Goal: Task Accomplishment & Management: Use online tool/utility

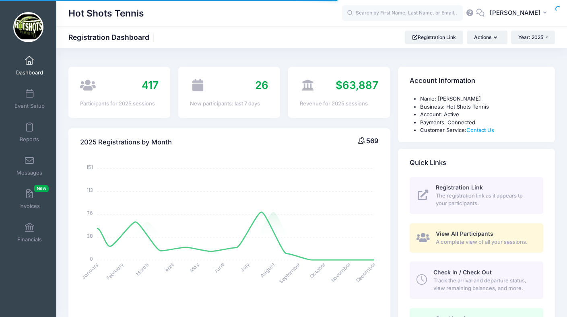
select select
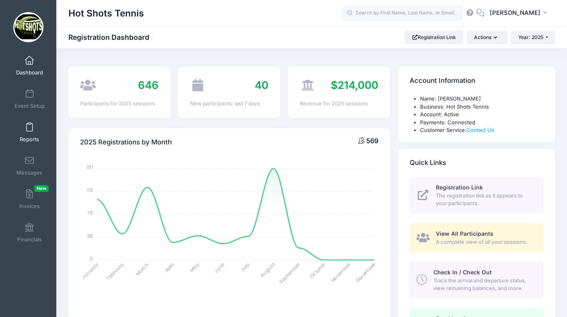
click at [29, 131] on span at bounding box center [29, 127] width 0 height 9
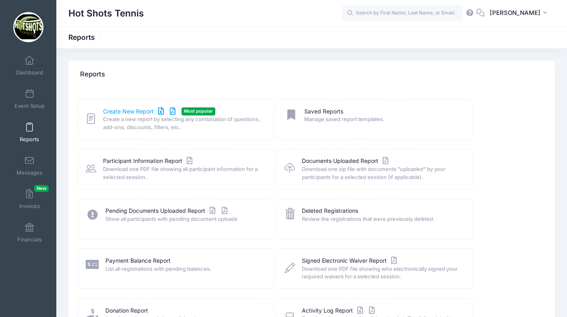
click at [136, 111] on link "Create New Report" at bounding box center [140, 111] width 75 height 8
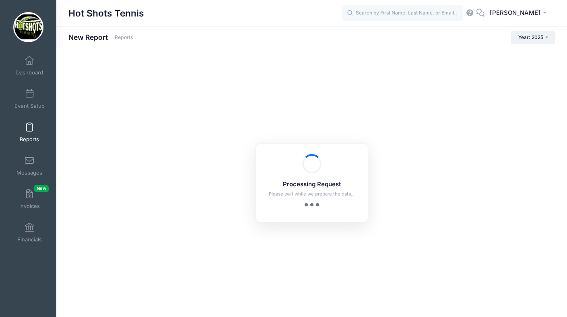
checkbox input "true"
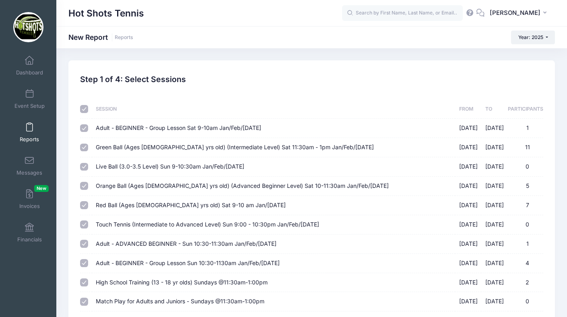
click at [85, 108] on input "checkbox" at bounding box center [84, 109] width 8 height 8
checkbox input "false"
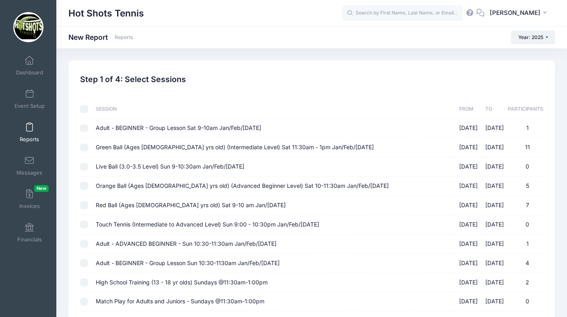
checkbox input "false"
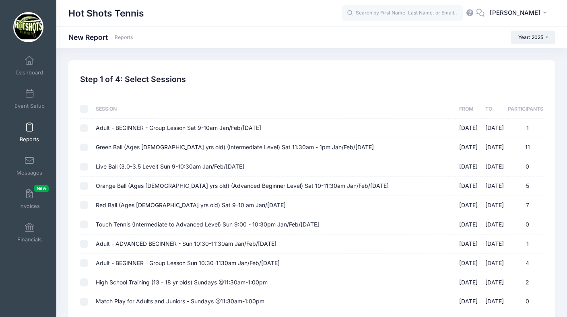
checkbox input "false"
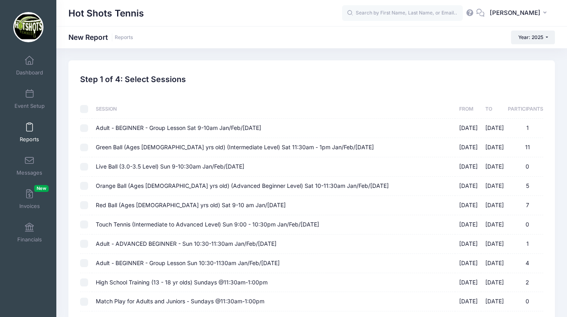
checkbox input "false"
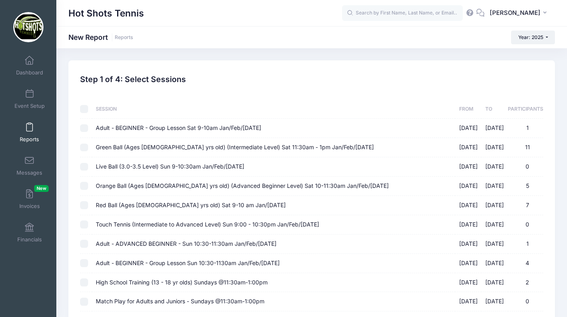
checkbox input "false"
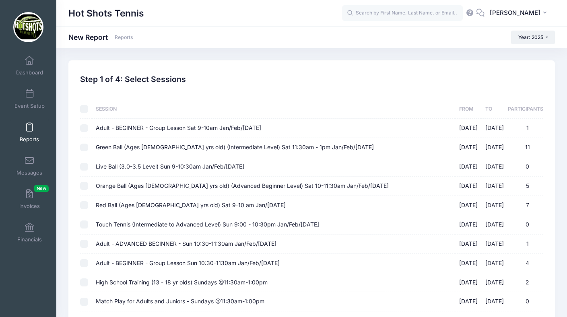
checkbox input "false"
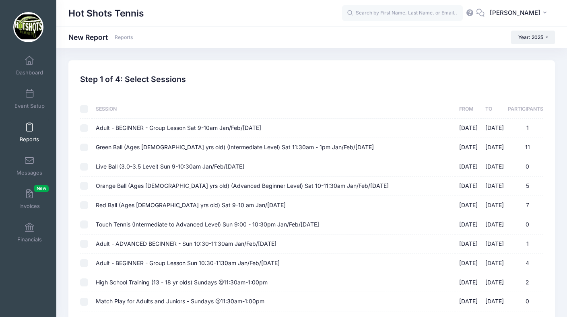
checkbox input "false"
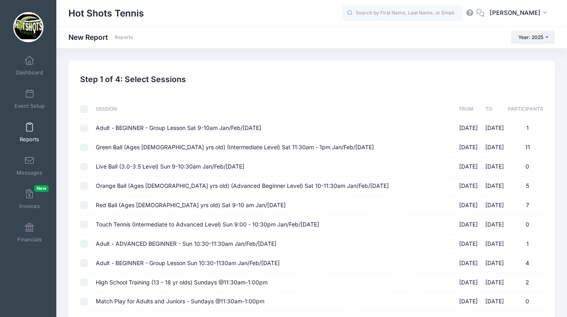
checkbox input "false"
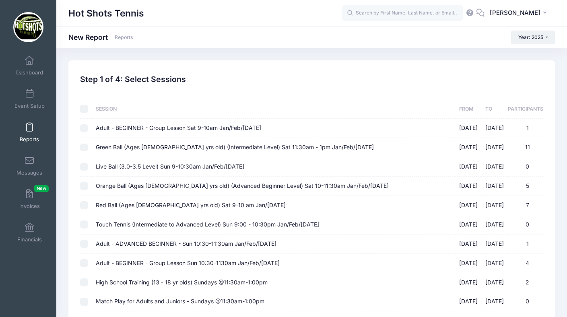
checkbox input "false"
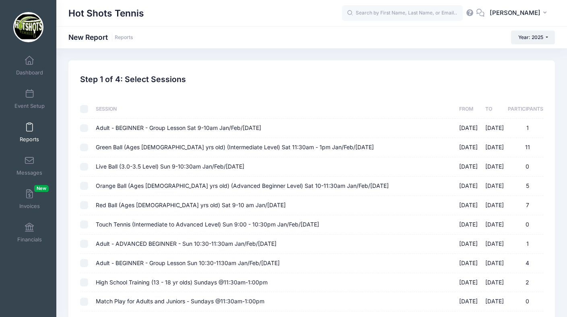
checkbox input "false"
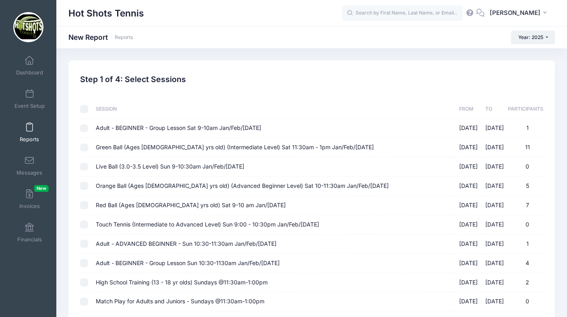
checkbox input "false"
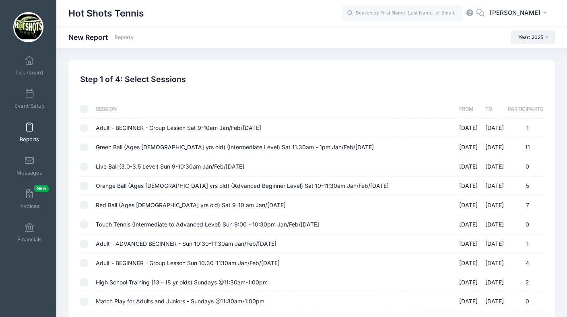
checkbox input "false"
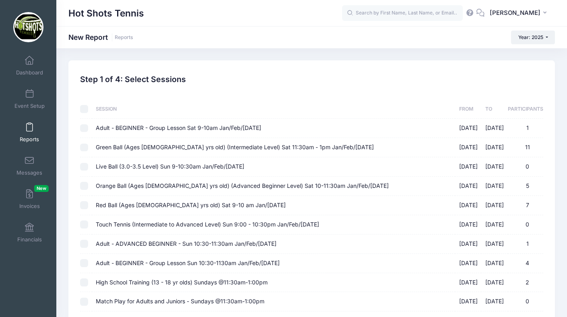
checkbox input "false"
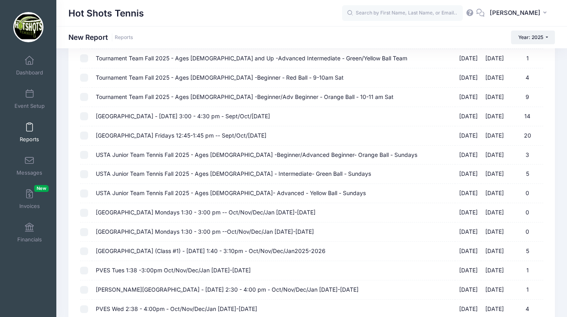
scroll to position [958, 0]
click at [84, 155] on input "USTA Junior Team Tennis Fall 2025 - Ages 7-10 -Beginner/Advanced Beginner- Oran…" at bounding box center [84, 155] width 8 height 8
checkbox input "true"
click at [84, 172] on input "USTA Junior Team Tennis Fall 2025 - Ages 10-12 - Intermediate- Green Ball - Sun…" at bounding box center [84, 174] width 8 height 8
checkbox input "true"
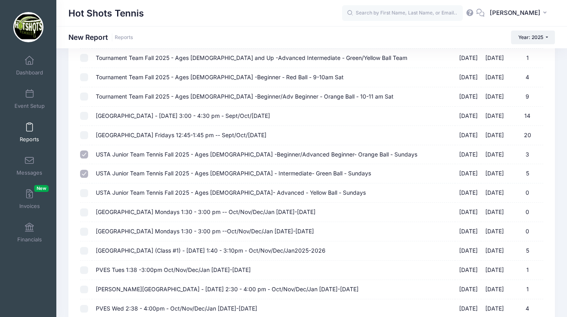
click at [84, 189] on input "USTA Junior Team Tennis Fall 2025 - Ages 10-14- Advanced - Yellow Ball - Sunday…" at bounding box center [84, 193] width 8 height 8
checkbox input "true"
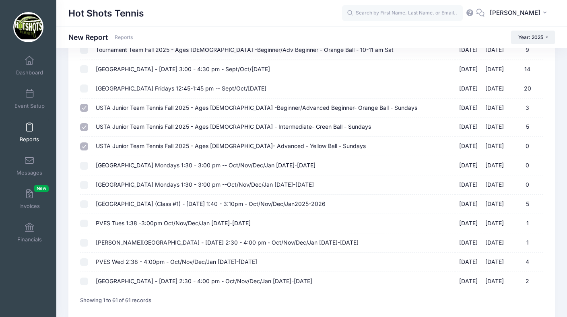
scroll to position [1060, 0]
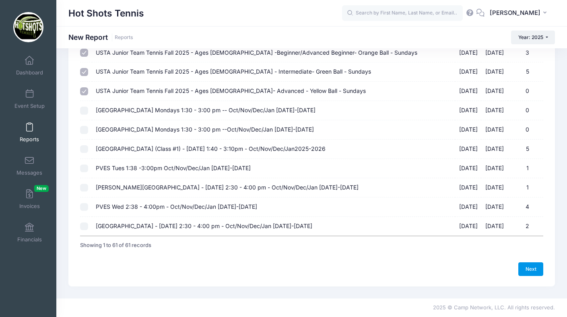
click at [532, 266] on link "Next" at bounding box center [530, 269] width 25 height 14
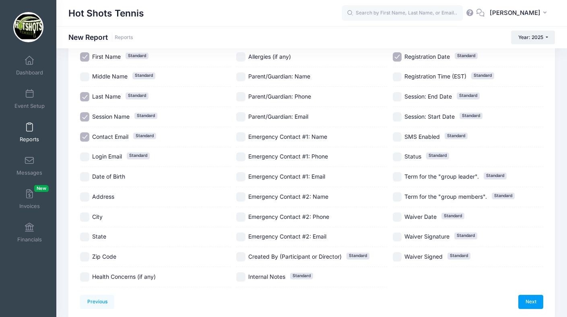
scroll to position [66, 0]
click at [241, 96] on input "Parent/Guardian: Phone" at bounding box center [240, 95] width 9 height 9
checkbox input "true"
click at [85, 176] on input "Date of Birth" at bounding box center [84, 175] width 9 height 9
checkbox input "true"
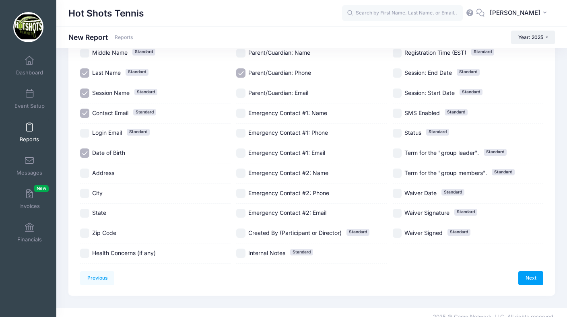
scroll to position [97, 0]
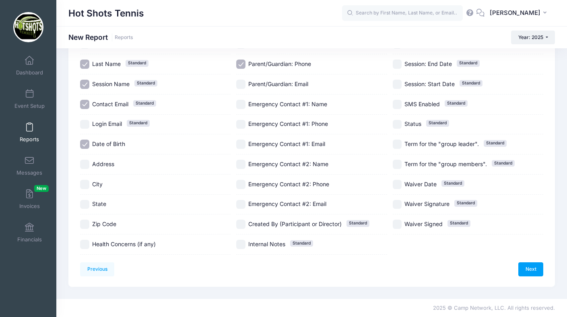
click at [86, 163] on input "Address" at bounding box center [84, 164] width 9 height 9
checkbox input "true"
click at [85, 185] on input "City" at bounding box center [84, 184] width 9 height 9
checkbox input "true"
click at [85, 202] on input "State" at bounding box center [84, 204] width 9 height 9
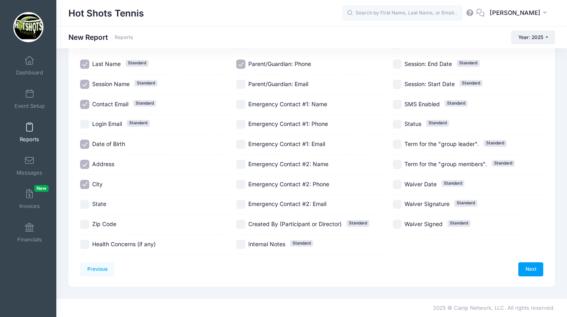
checkbox input "true"
click at [85, 223] on input "Zip Code" at bounding box center [84, 224] width 9 height 9
checkbox input "true"
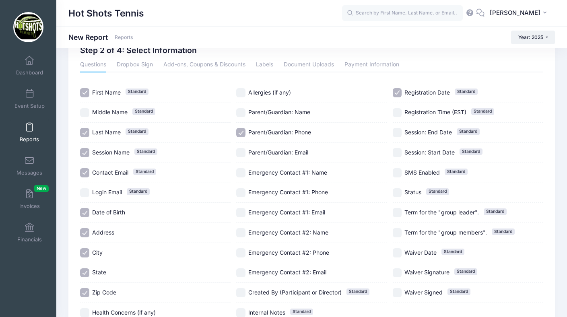
scroll to position [29, 0]
click at [240, 114] on input "Parent/Guardian: Name" at bounding box center [240, 113] width 9 height 9
checkbox input "true"
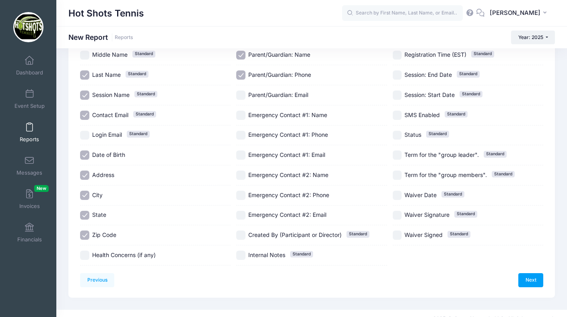
scroll to position [97, 0]
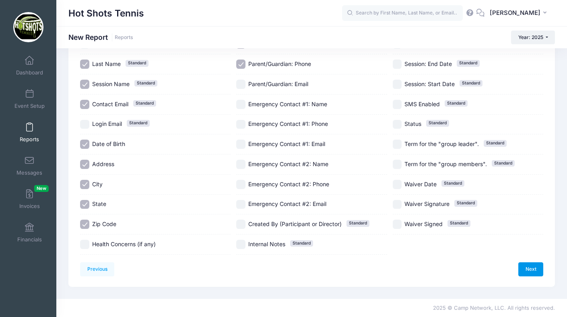
click at [526, 268] on link "Next" at bounding box center [530, 269] width 25 height 14
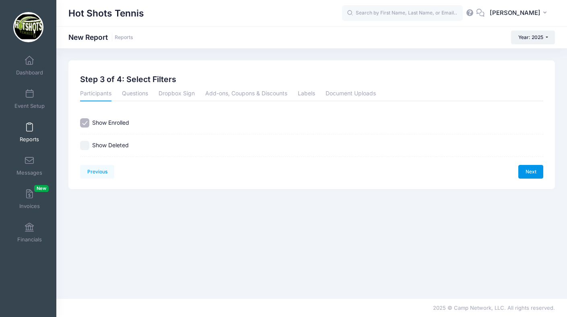
click at [529, 173] on link "Next" at bounding box center [530, 172] width 25 height 14
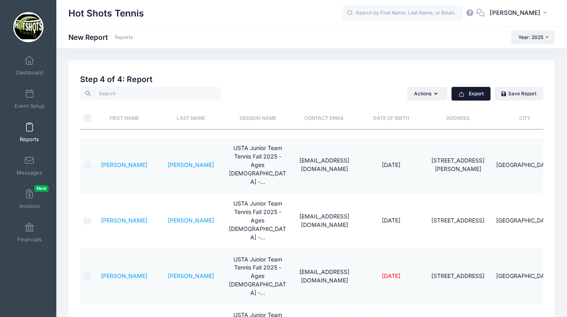
click at [475, 91] on button "Export" at bounding box center [471, 94] width 39 height 14
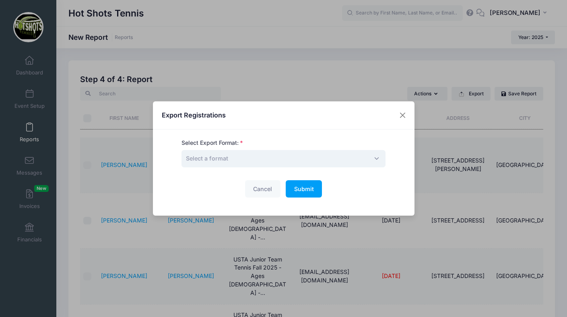
click at [343, 155] on span "Select a format" at bounding box center [284, 158] width 204 height 17
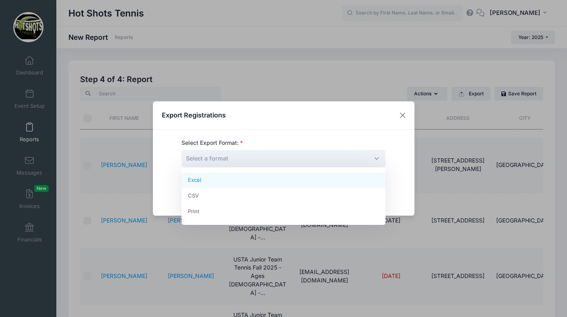
select select "excel"
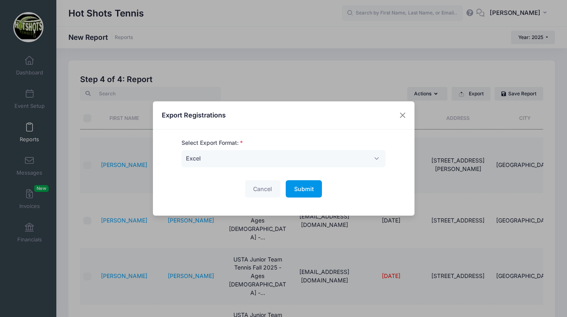
click at [303, 192] on button "Submit Please wait..." at bounding box center [304, 188] width 36 height 17
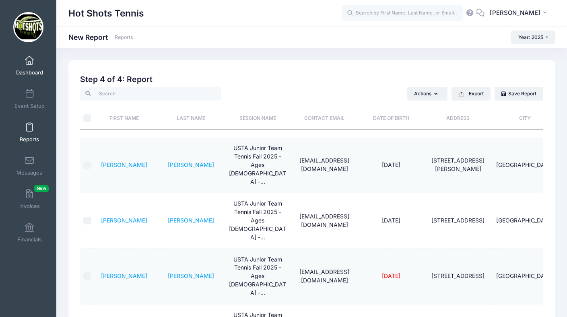
click at [28, 67] on link "Dashboard" at bounding box center [29, 66] width 38 height 28
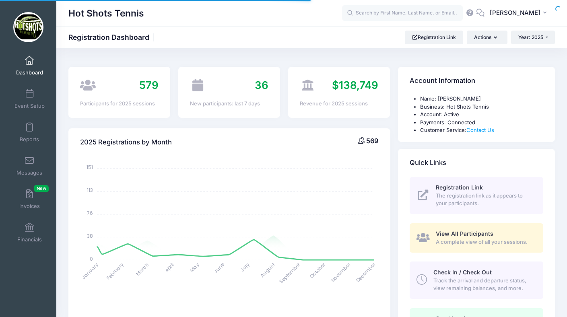
select select
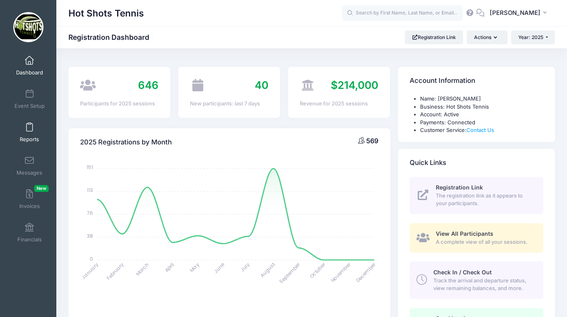
click at [26, 134] on link "Reports" at bounding box center [29, 132] width 38 height 28
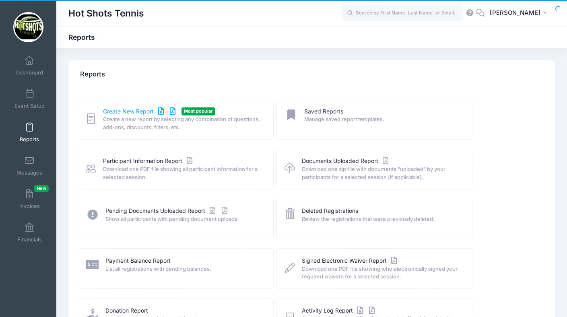
click at [133, 109] on link "Create New Report" at bounding box center [140, 111] width 75 height 8
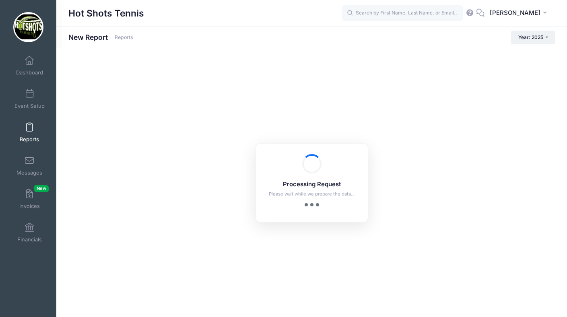
checkbox input "true"
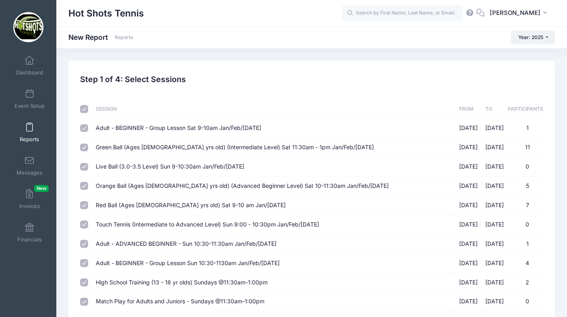
click at [85, 108] on input "checkbox" at bounding box center [84, 109] width 8 height 8
checkbox input "false"
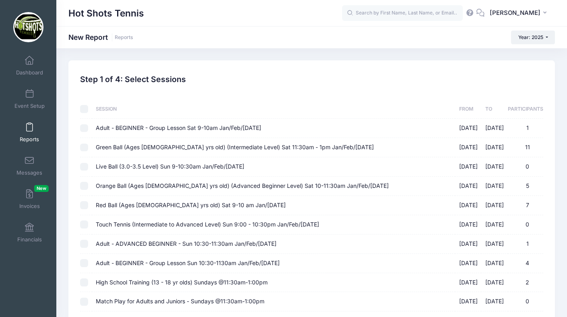
checkbox input "false"
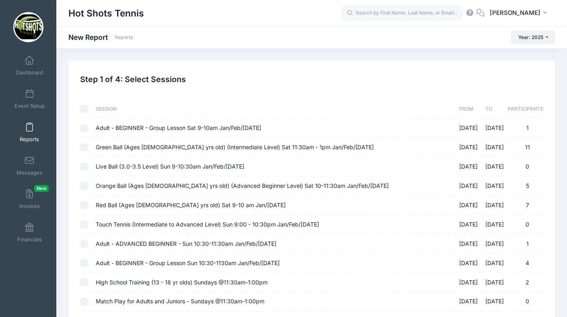
checkbox input "false"
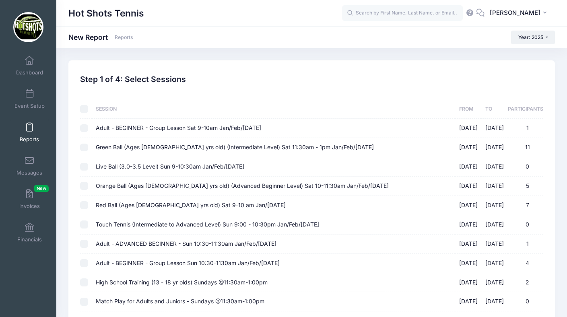
checkbox input "false"
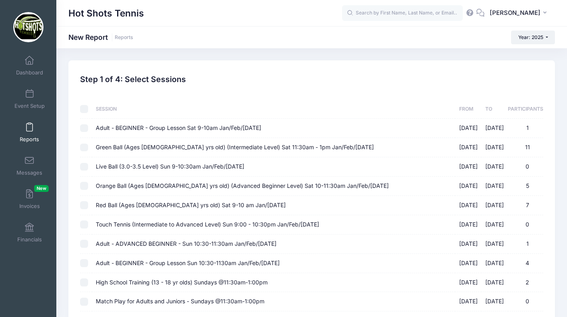
checkbox input "false"
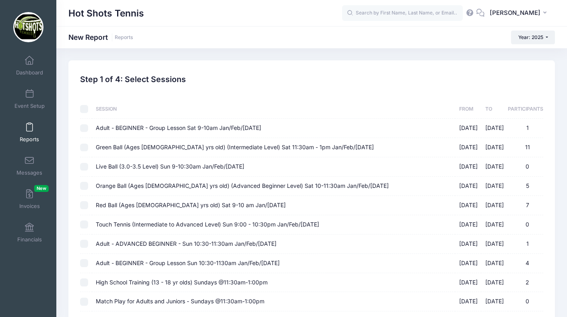
checkbox input "false"
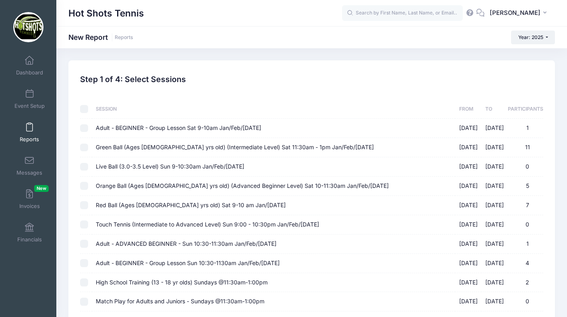
checkbox input "false"
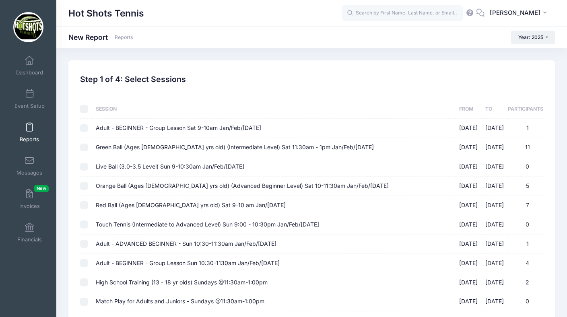
checkbox input "false"
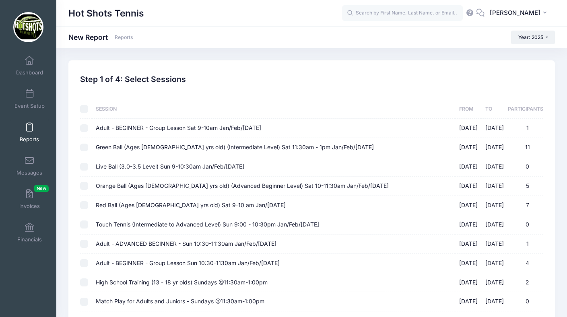
checkbox input "false"
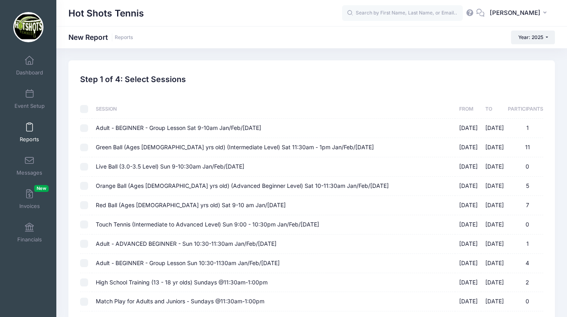
checkbox input "false"
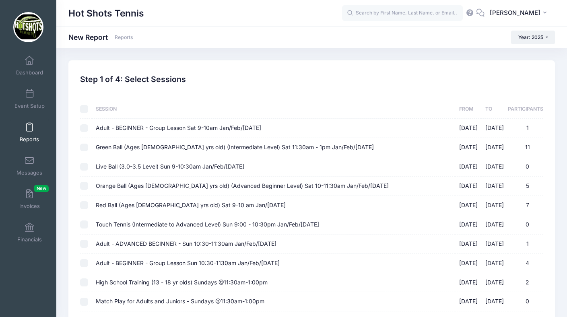
checkbox input "false"
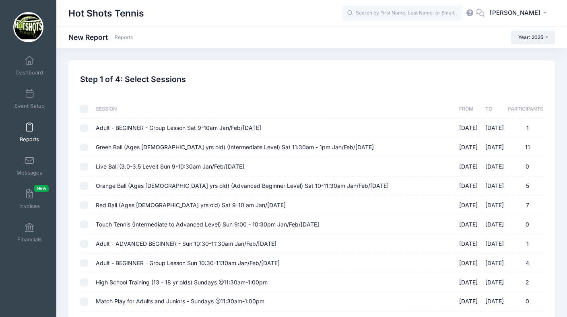
checkbox input "false"
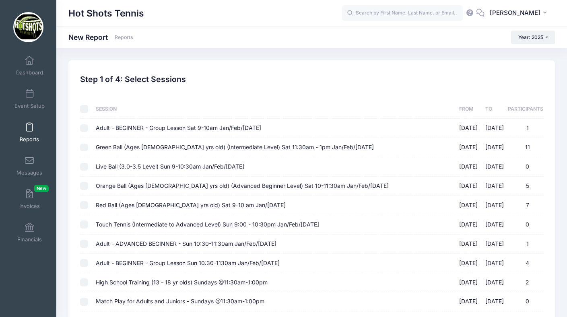
checkbox input "false"
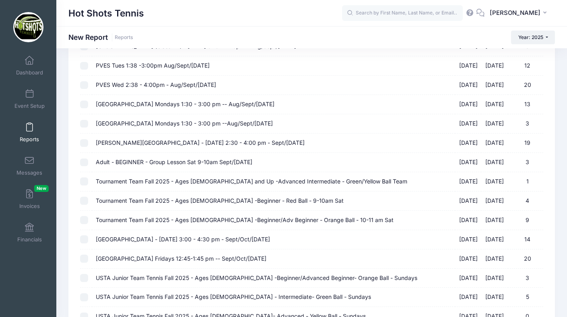
scroll to position [831, 0]
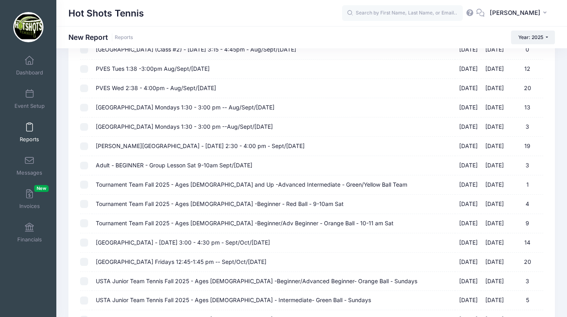
click at [206, 146] on span "[PERSON_NAME][GEOGRAPHIC_DATA] - [DATE] 2:30 - 4:00 pm - Sept/[DATE]" at bounding box center [200, 145] width 209 height 7
click at [88, 146] on input "[PERSON_NAME][GEOGRAPHIC_DATA] - [DATE] 2:30 - 4:00 pm - Sept/[DATE] [DATE] - […" at bounding box center [84, 146] width 8 height 8
checkbox input "true"
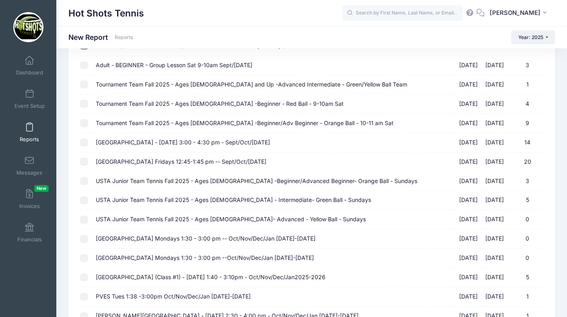
scroll to position [1060, 0]
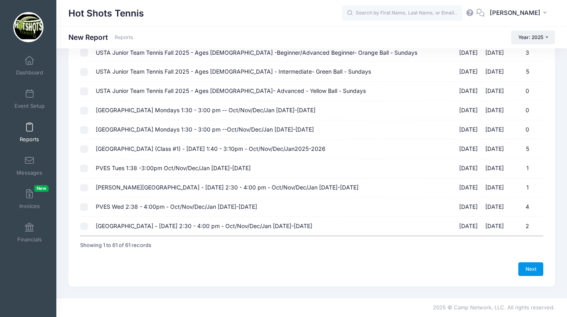
click at [527, 268] on link "Next" at bounding box center [530, 269] width 25 height 14
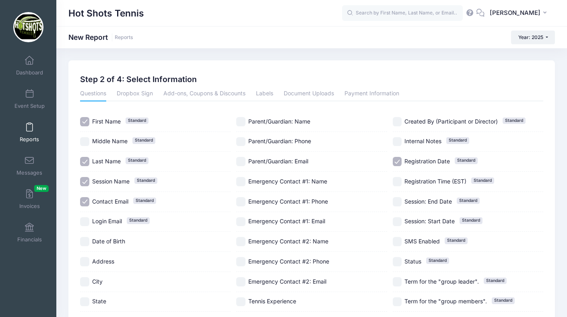
click at [85, 180] on input "Session Name Standard" at bounding box center [84, 181] width 9 height 9
checkbox input "false"
click at [240, 141] on input "Parent/Guardian: Phone" at bounding box center [240, 141] width 9 height 9
checkbox input "true"
click at [396, 161] on input "Registration Date Standard" at bounding box center [397, 161] width 9 height 9
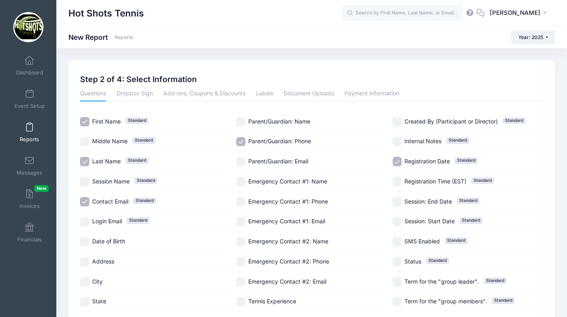
checkbox input "false"
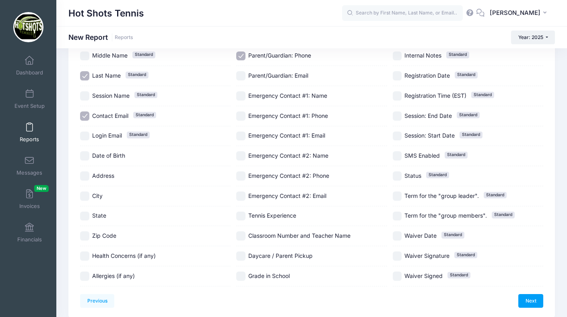
scroll to position [88, 0]
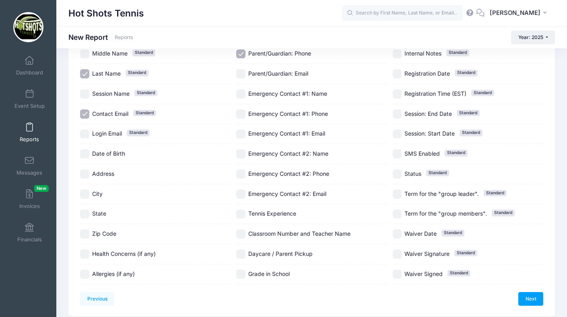
click at [84, 153] on input "Date of Birth" at bounding box center [84, 153] width 9 height 9
checkbox input "true"
click at [87, 254] on input "Health Concerns (if any)" at bounding box center [84, 254] width 9 height 9
checkbox input "true"
click at [242, 253] on input "Daycare / Parent Pickup" at bounding box center [240, 254] width 9 height 9
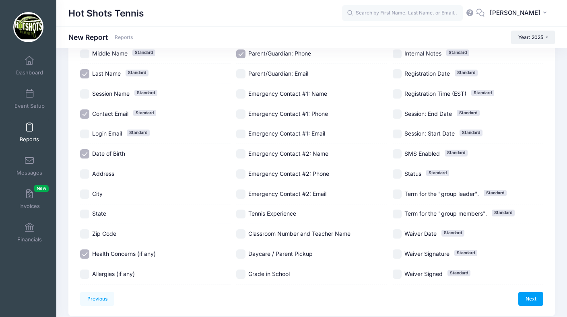
checkbox input "true"
click at [242, 272] on input "Grade in School" at bounding box center [240, 274] width 9 height 9
checkbox input "true"
click at [243, 233] on input "Classroom Number and Teacher Name" at bounding box center [240, 233] width 9 height 9
checkbox input "true"
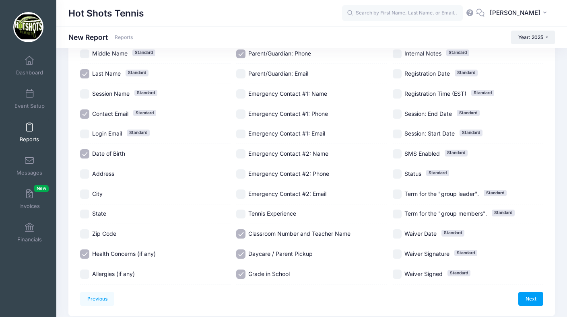
click at [241, 210] on input "Tennis Experience" at bounding box center [240, 214] width 9 height 9
checkbox input "true"
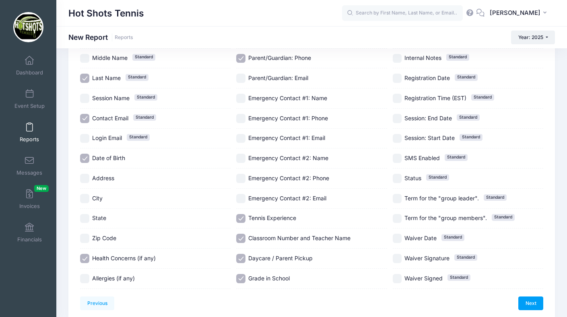
scroll to position [87, 0]
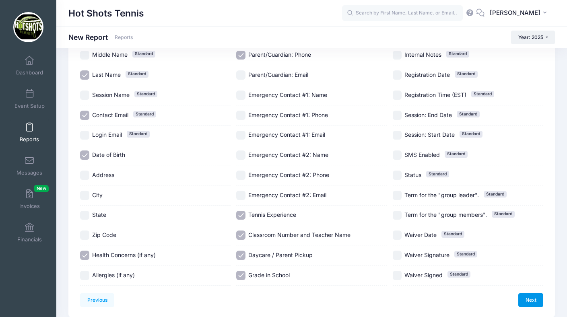
click at [531, 295] on link "Next" at bounding box center [530, 300] width 25 height 14
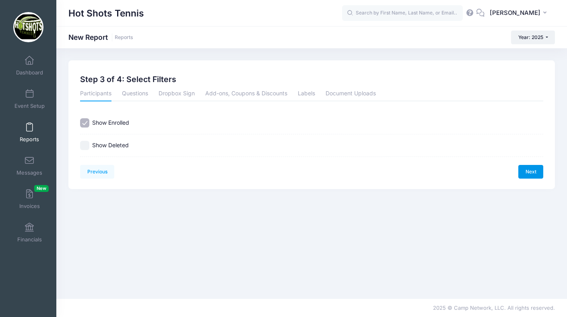
scroll to position [0, 0]
click at [527, 168] on link "Next" at bounding box center [530, 172] width 25 height 14
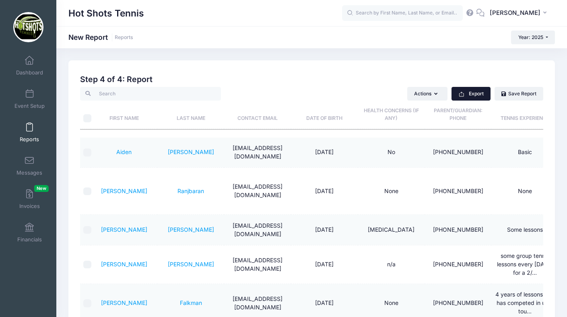
click at [464, 91] on icon "button" at bounding box center [461, 94] width 6 height 6
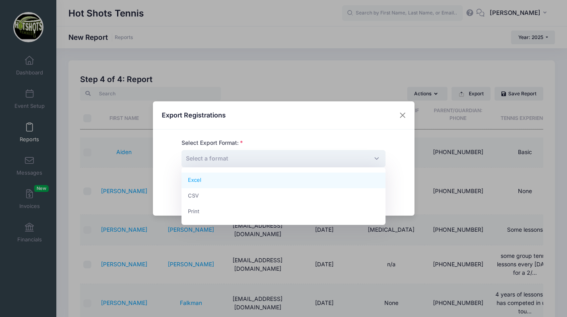
click at [359, 157] on span "Select a format" at bounding box center [284, 158] width 204 height 17
select select "excel"
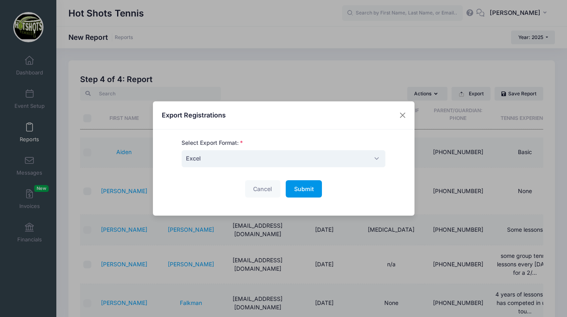
click at [311, 191] on span "Submit" at bounding box center [304, 189] width 20 height 7
